Goal: Submit feedback/report problem

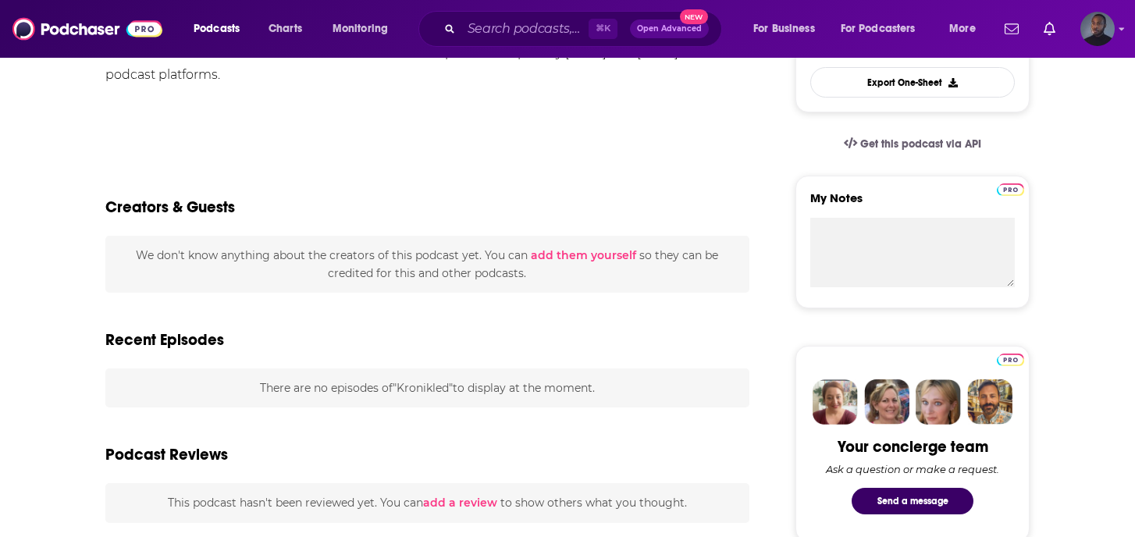
scroll to position [674, 0]
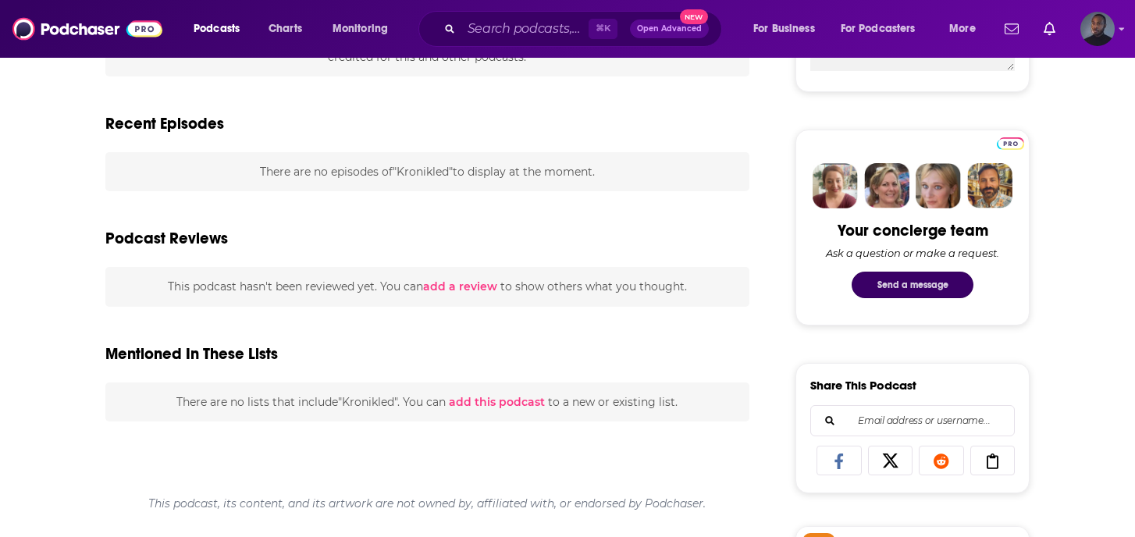
click at [907, 281] on button "Send a message" at bounding box center [913, 285] width 122 height 27
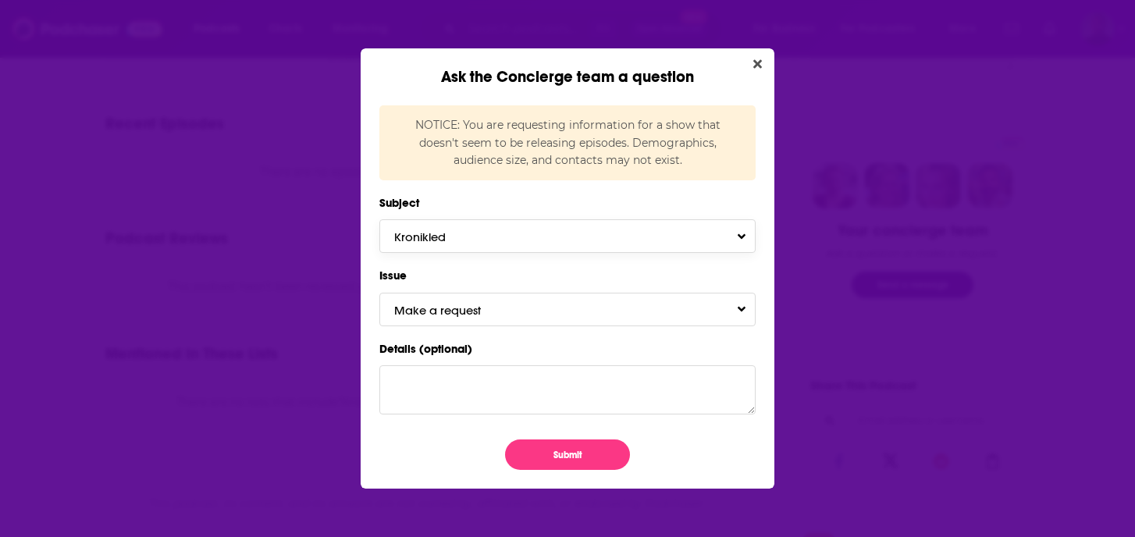
click at [637, 233] on button "Kronikled" at bounding box center [568, 236] width 376 height 34
click at [636, 197] on label "Subject" at bounding box center [568, 203] width 376 height 20
click at [563, 301] on button "Make a request" at bounding box center [568, 310] width 376 height 34
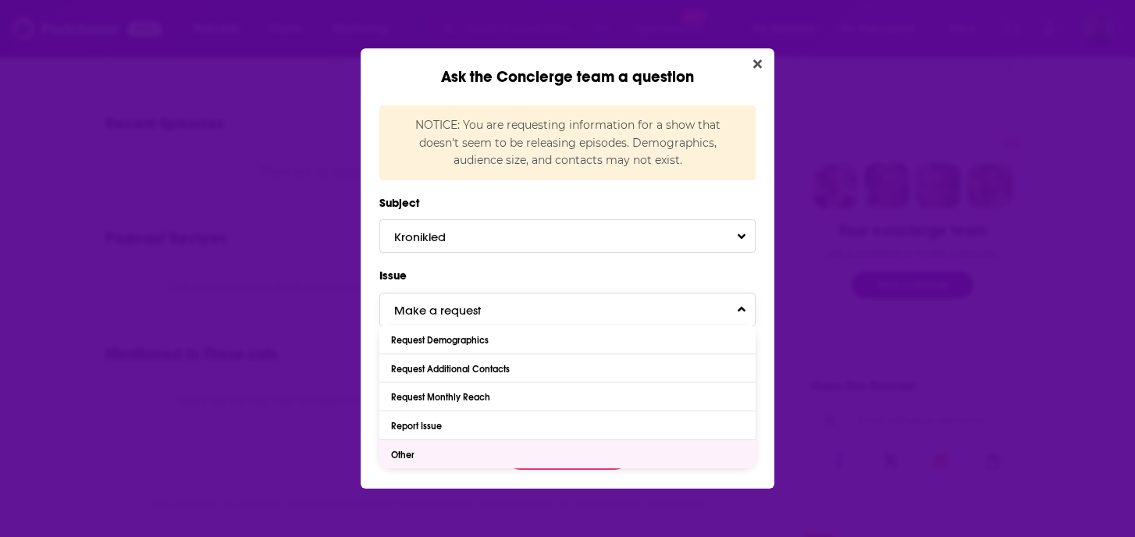
click at [526, 455] on div "Other" at bounding box center [568, 454] width 376 height 28
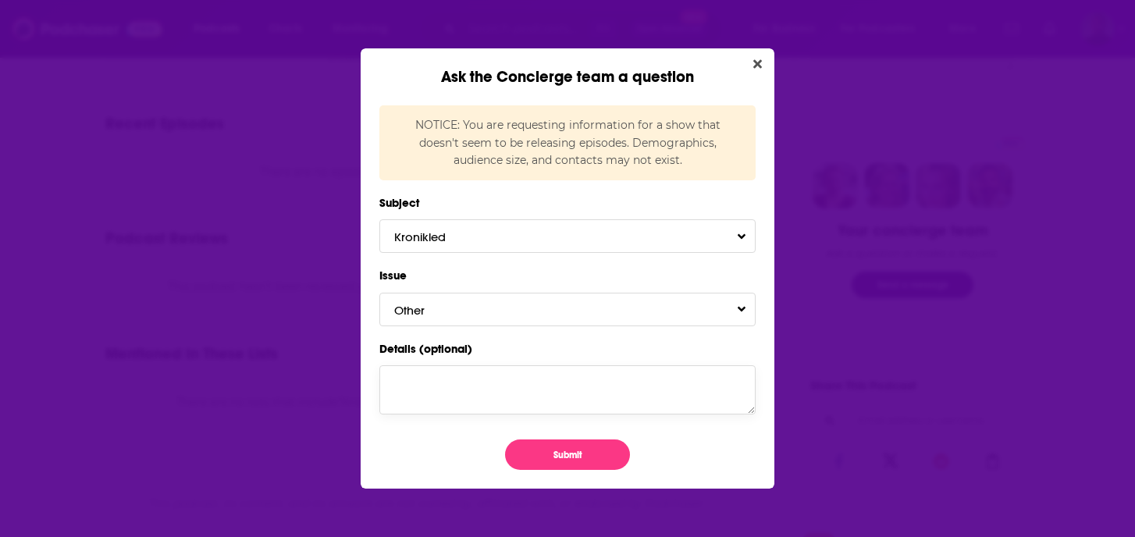
click at [458, 380] on textarea "Details (optional)" at bounding box center [568, 389] width 376 height 48
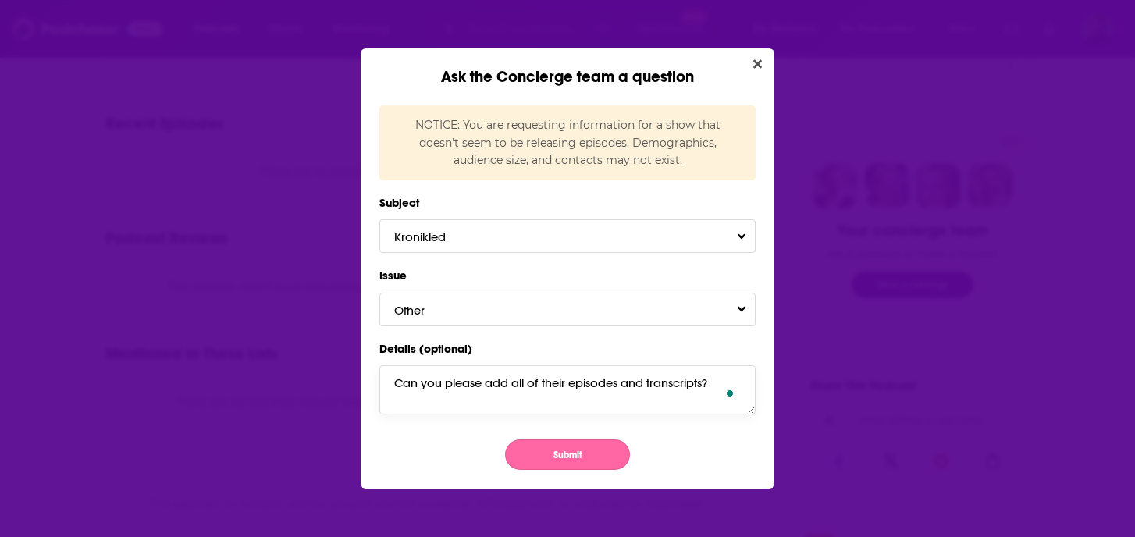
type textarea "Can you please add all of their episodes and transcripts?"
click at [548, 455] on button "Submit" at bounding box center [567, 455] width 125 height 30
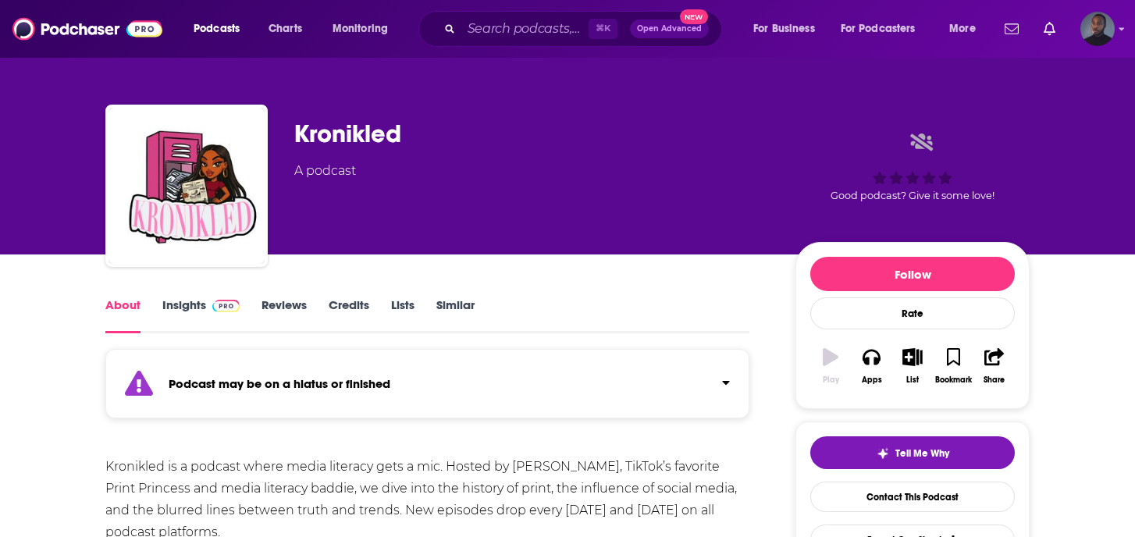
scroll to position [674, 0]
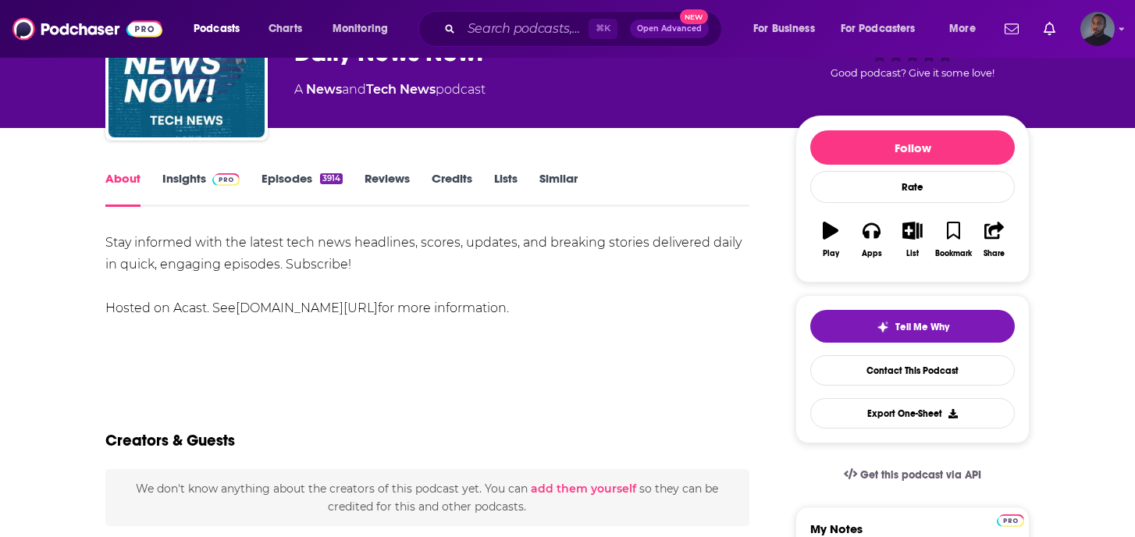
scroll to position [127, 0]
